Goal: Task Accomplishment & Management: Use online tool/utility

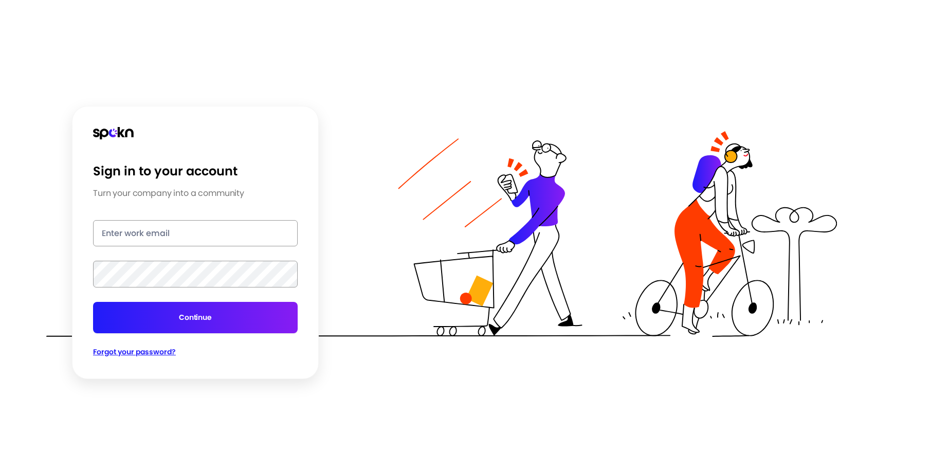
click at [121, 129] on img at bounding box center [113, 133] width 41 height 12
